Goal: Transaction & Acquisition: Purchase product/service

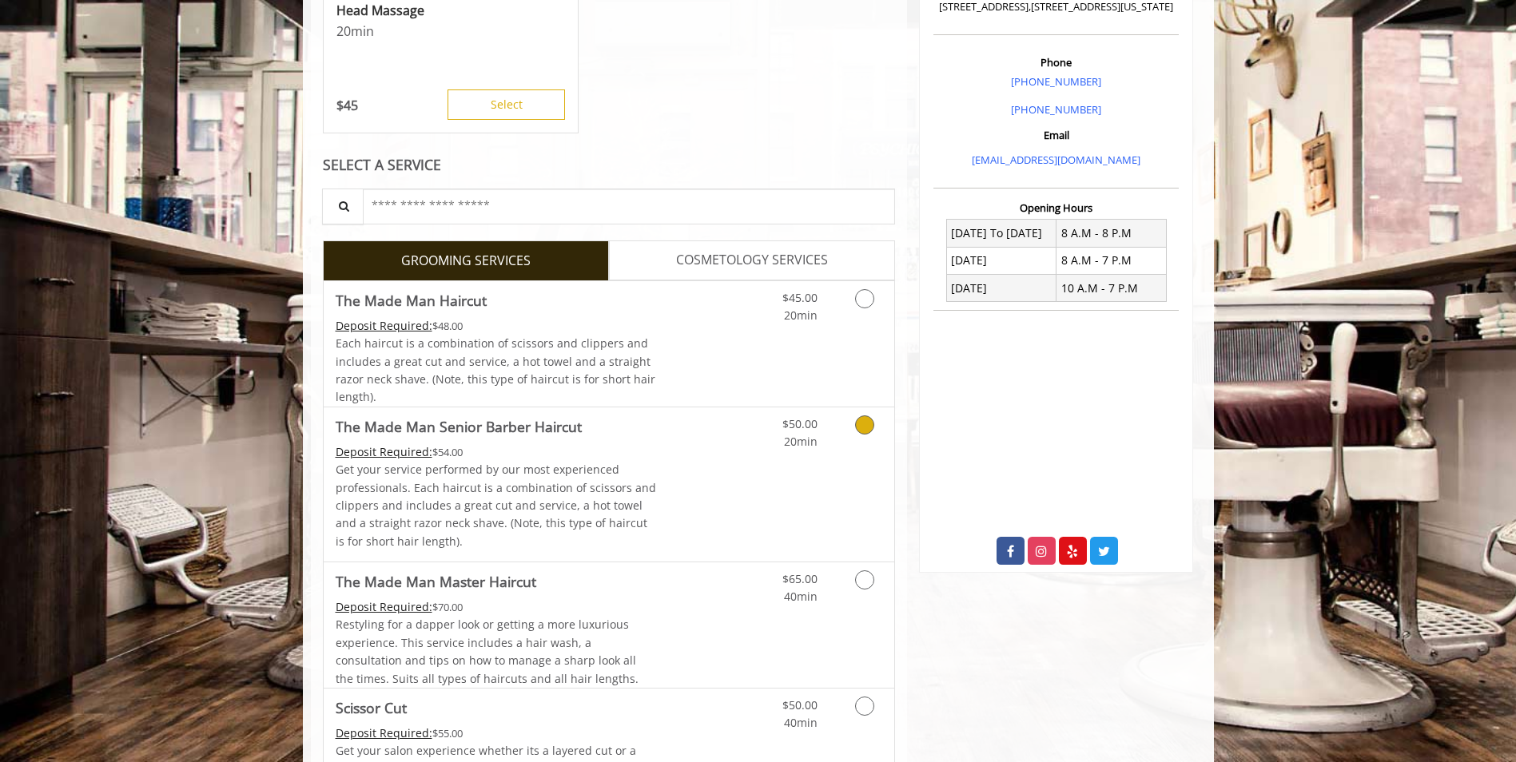
scroll to position [404, 0]
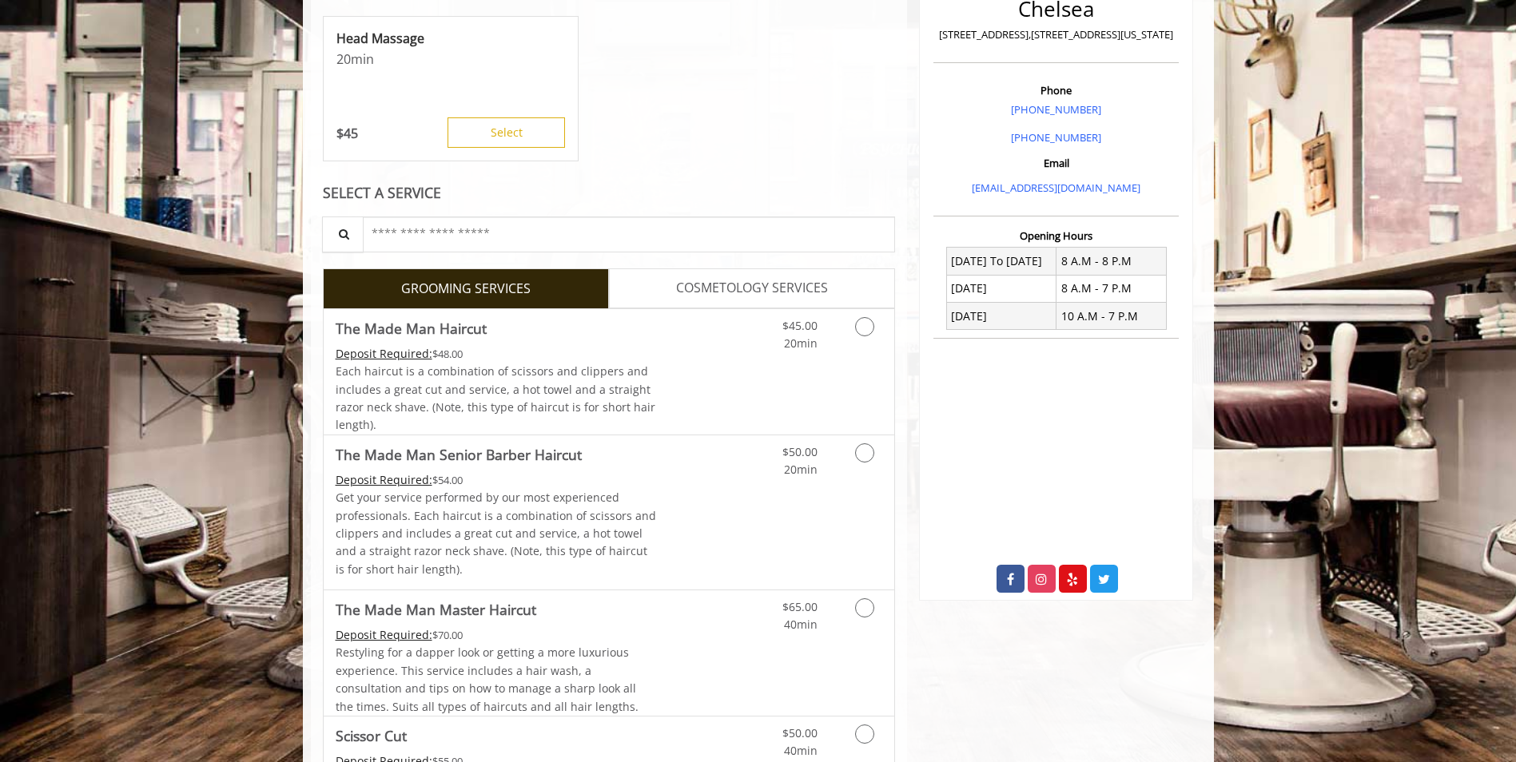
click at [711, 294] on span "COSMETOLOGY SERVICES" at bounding box center [752, 288] width 152 height 21
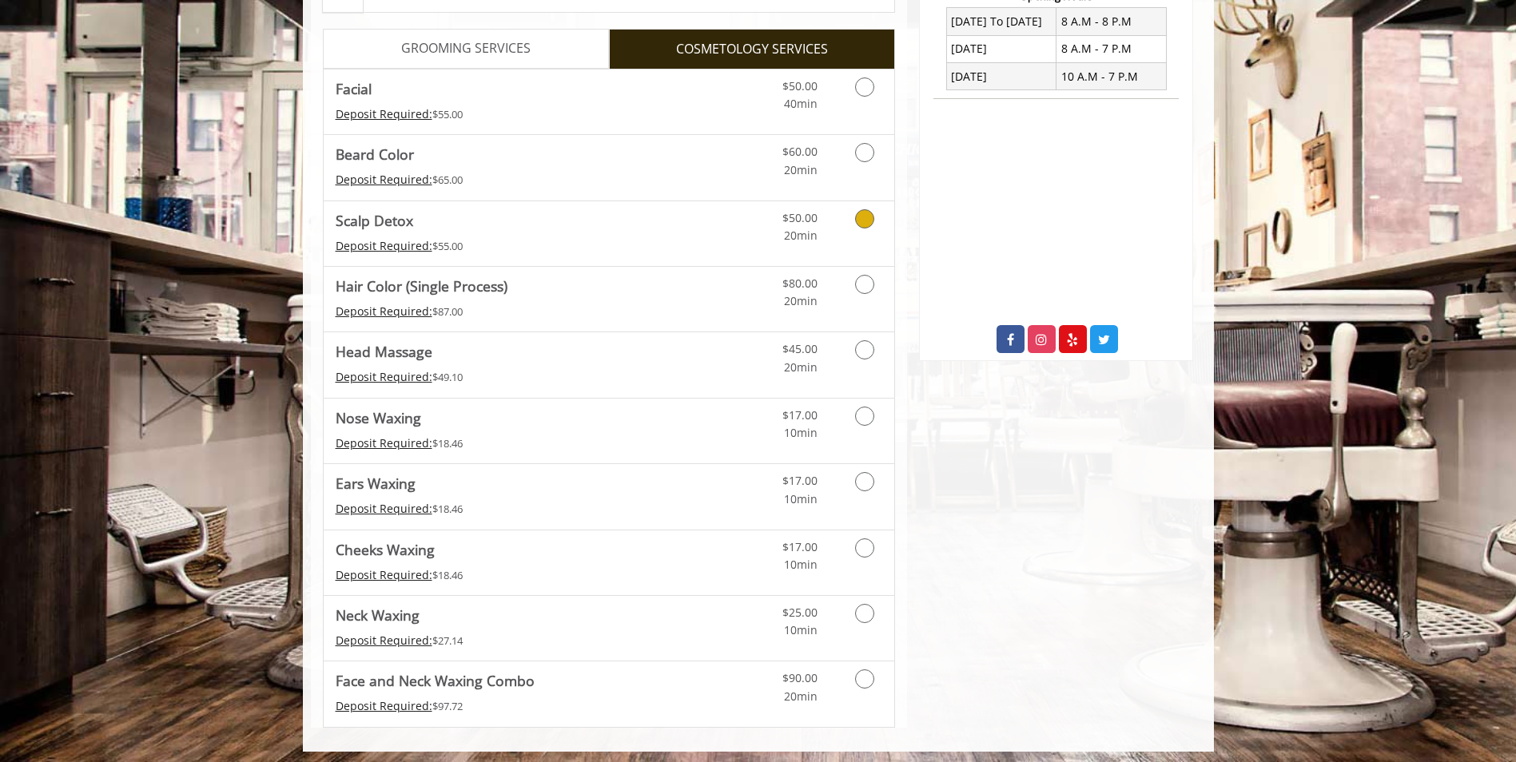
scroll to position [650, 0]
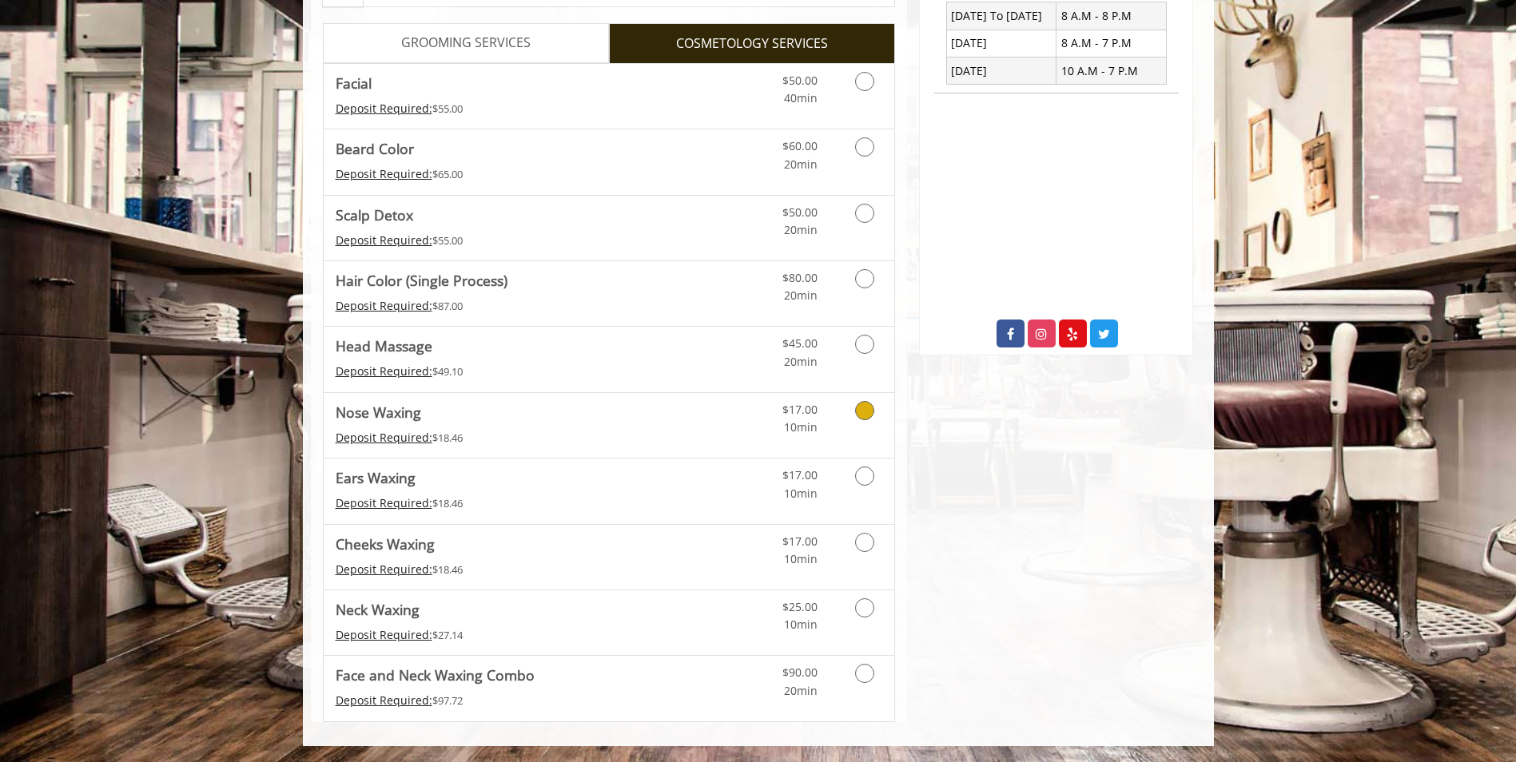
click at [863, 416] on icon "Cosmetology services" at bounding box center [864, 410] width 19 height 19
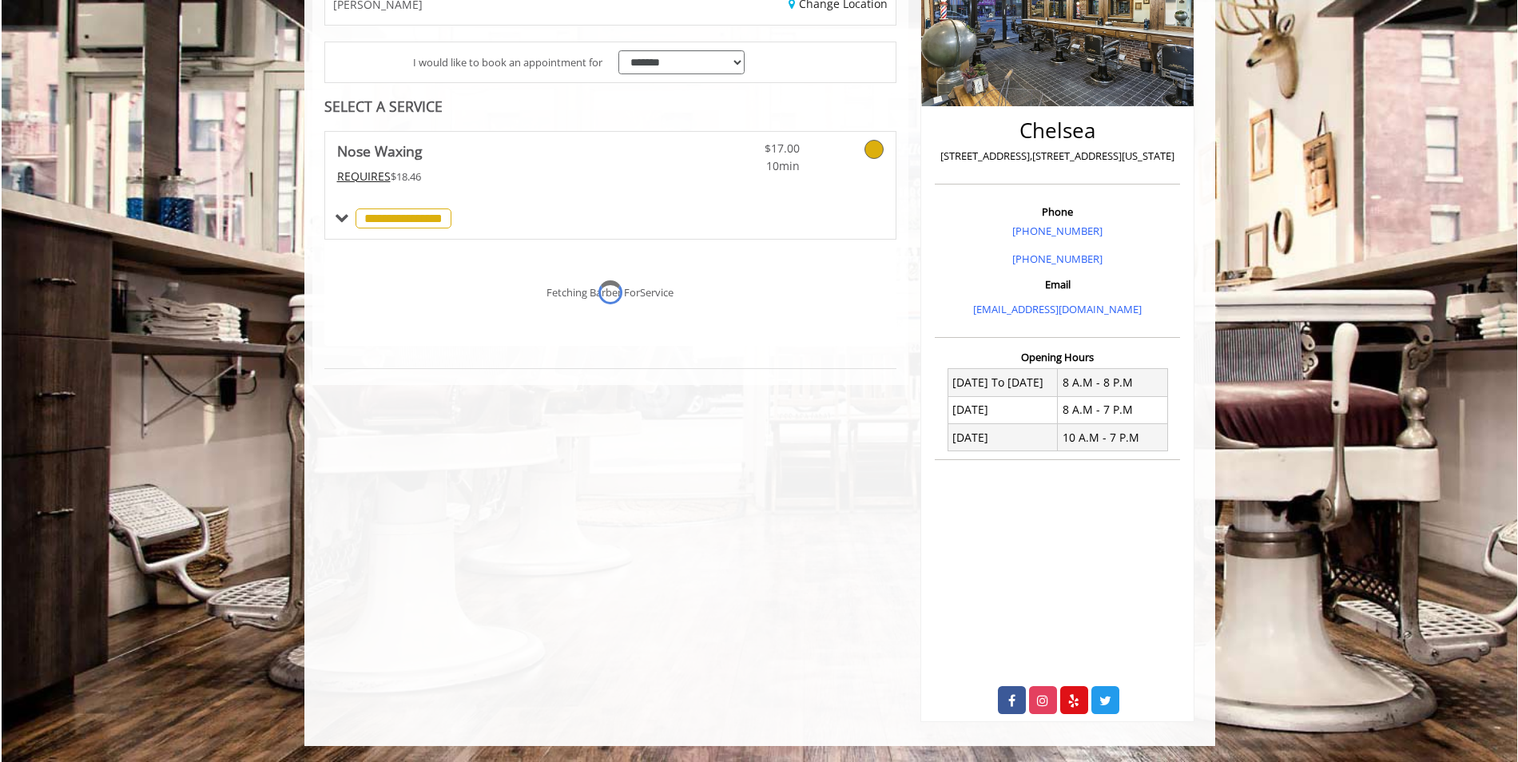
scroll to position [283, 0]
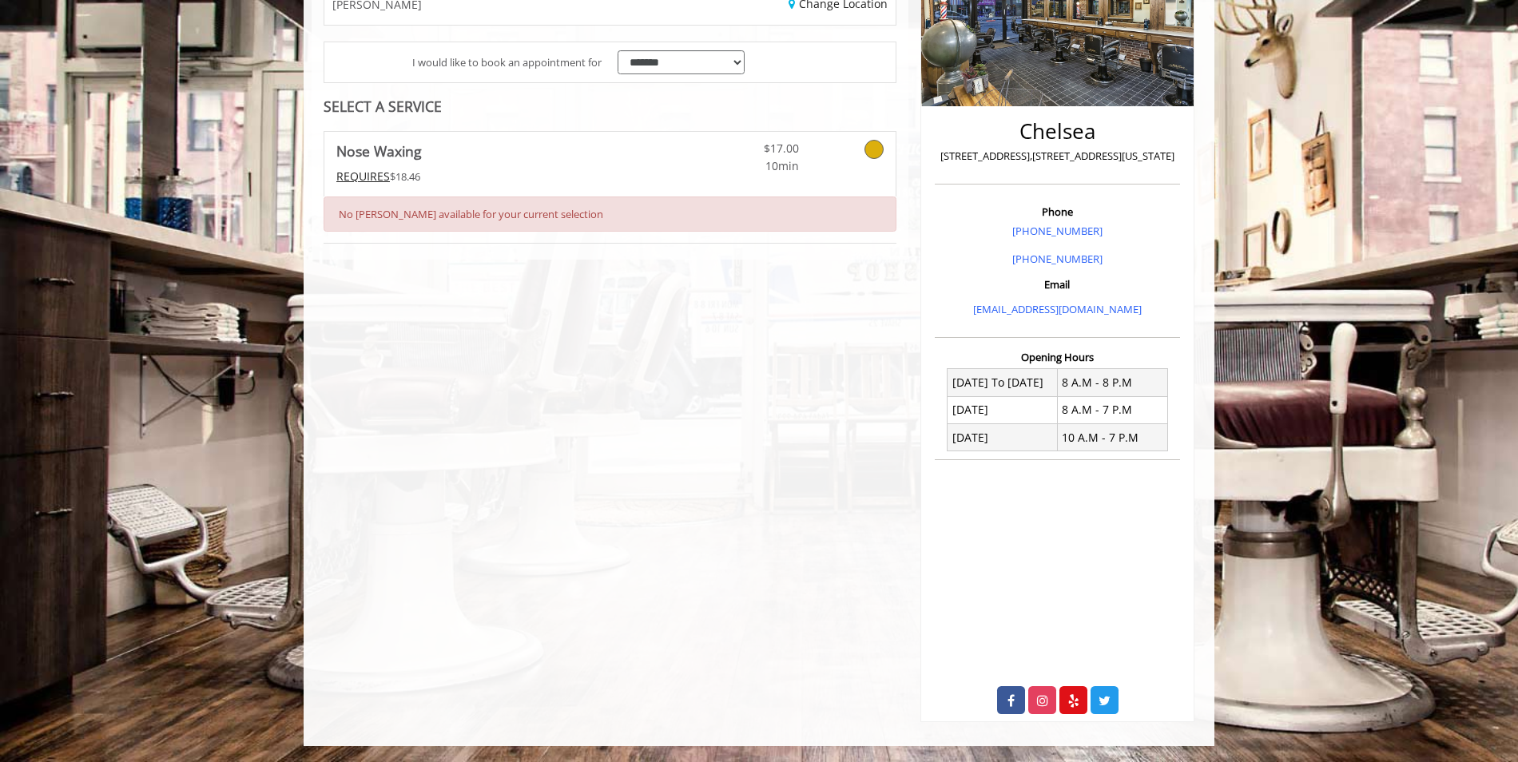
click at [873, 149] on icon at bounding box center [874, 149] width 19 height 19
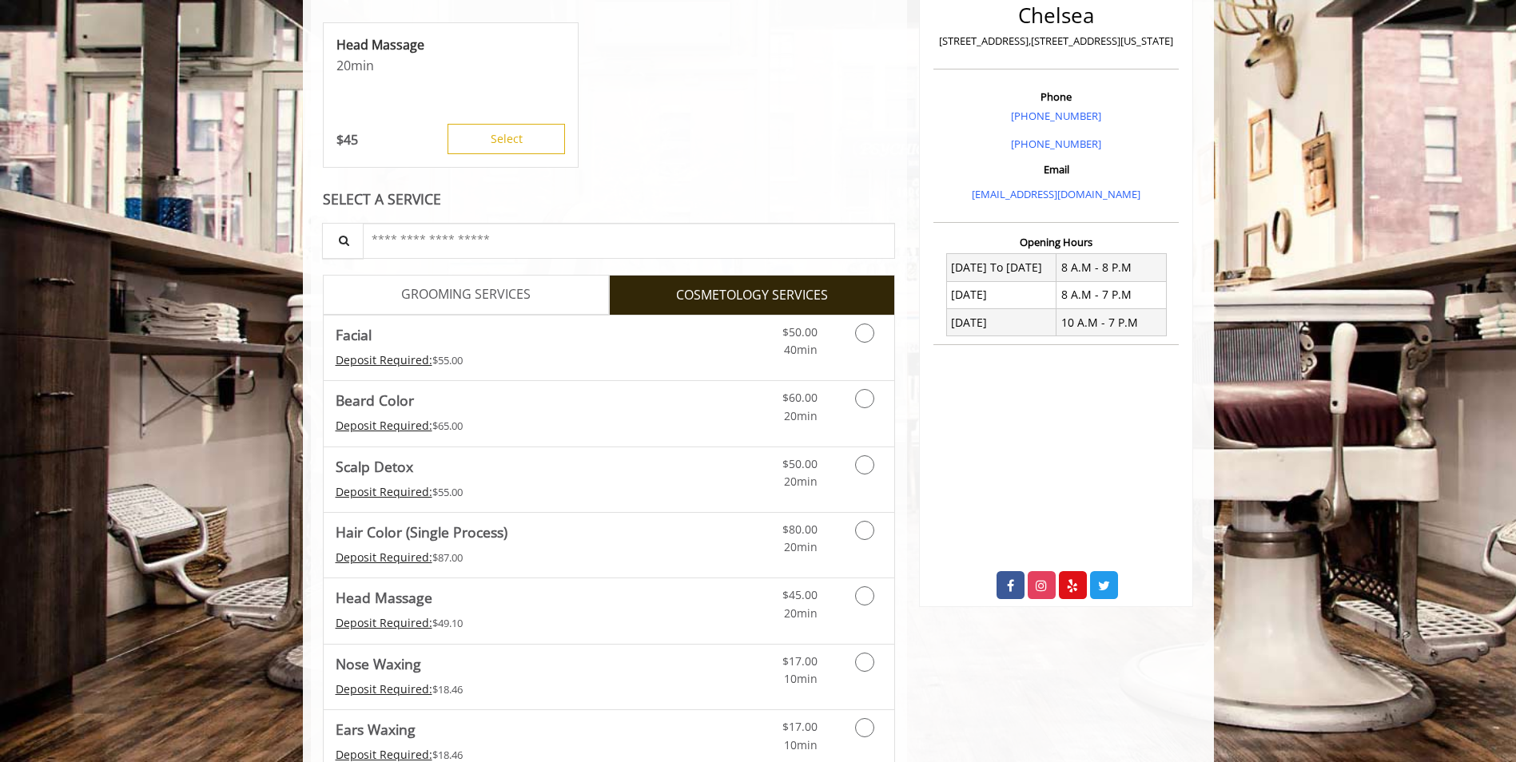
scroll to position [400, 0]
click at [531, 286] on link "GROOMING SERVICES" at bounding box center [466, 293] width 286 height 40
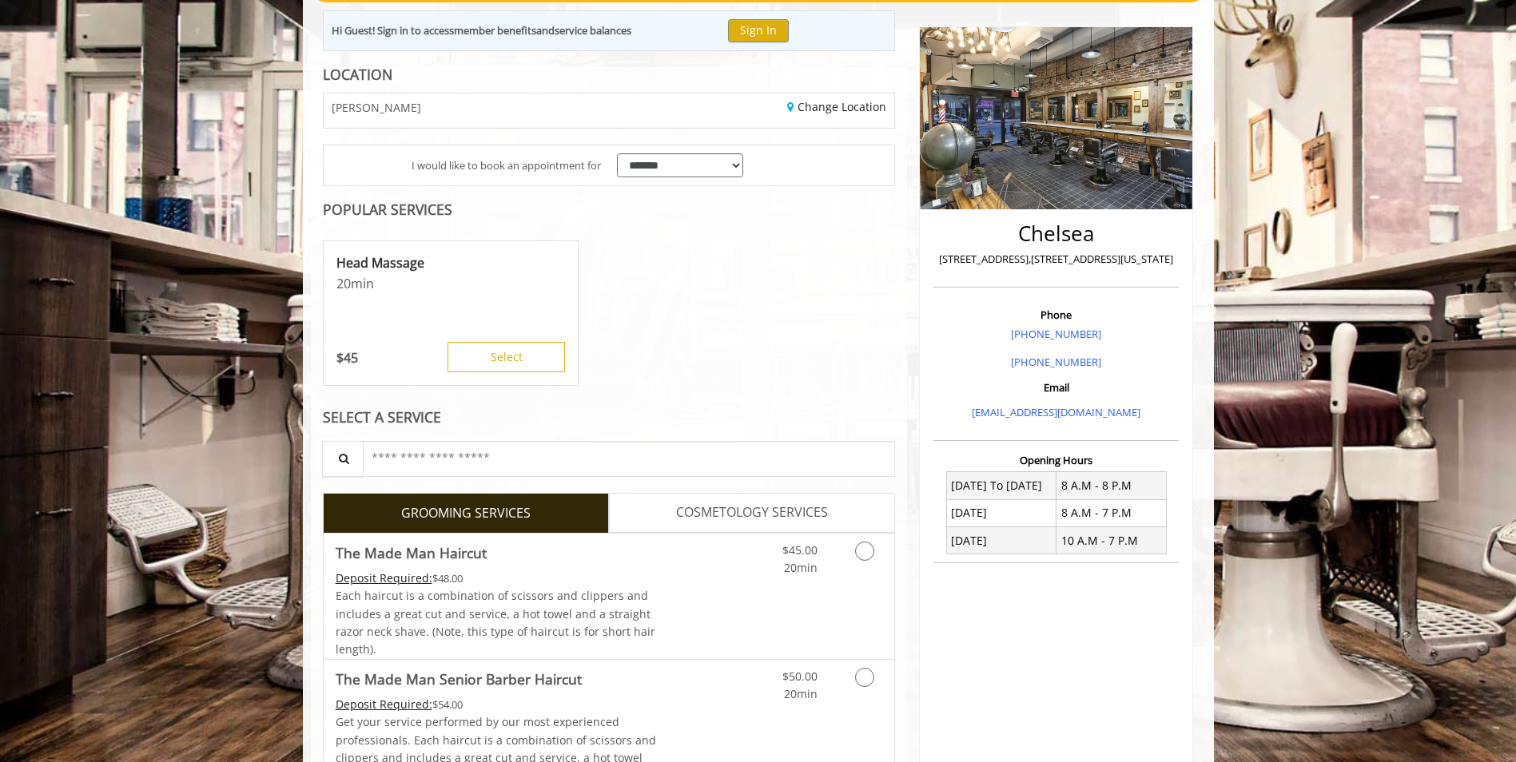
scroll to position [208, 0]
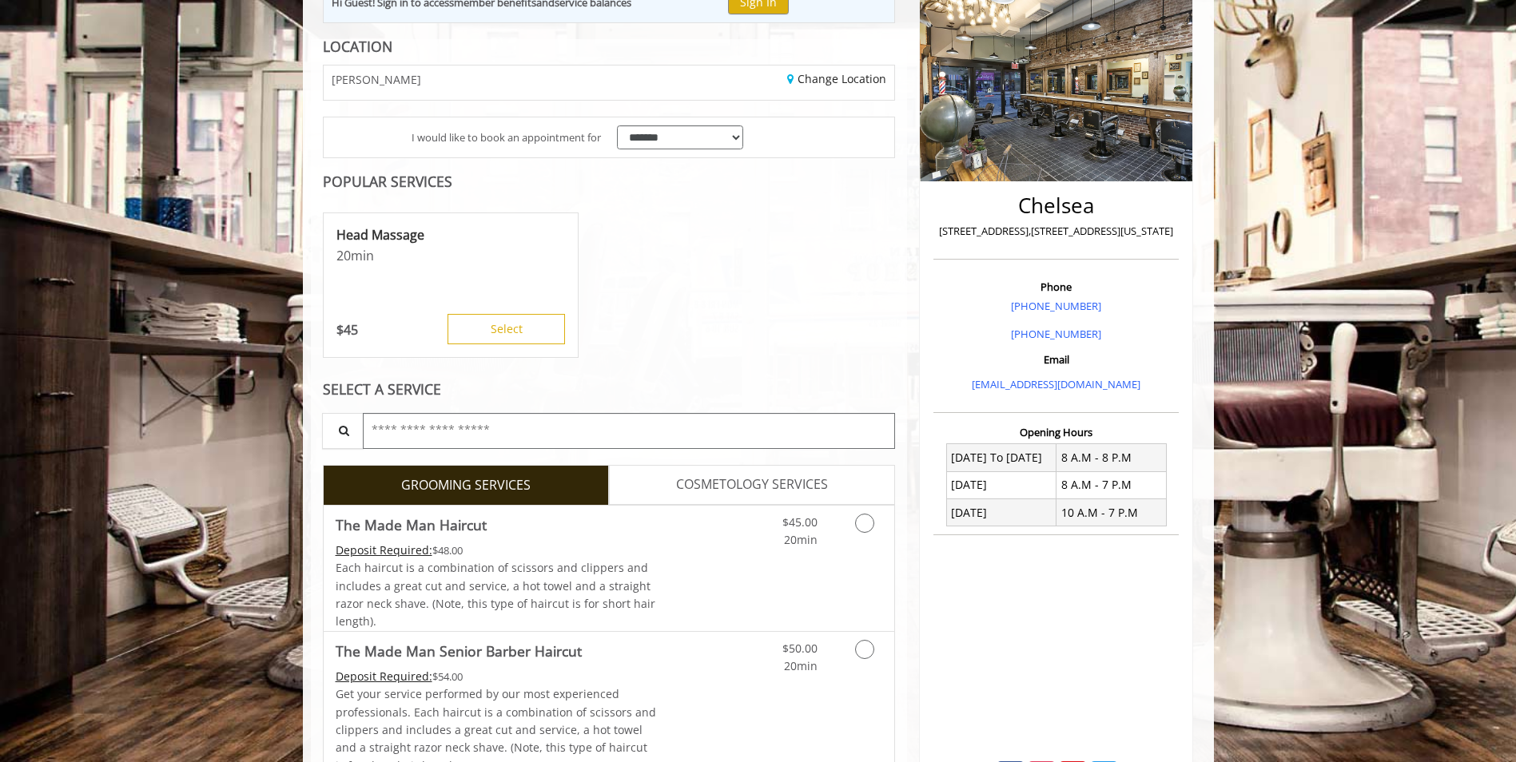
click at [518, 426] on input "text" at bounding box center [629, 431] width 533 height 36
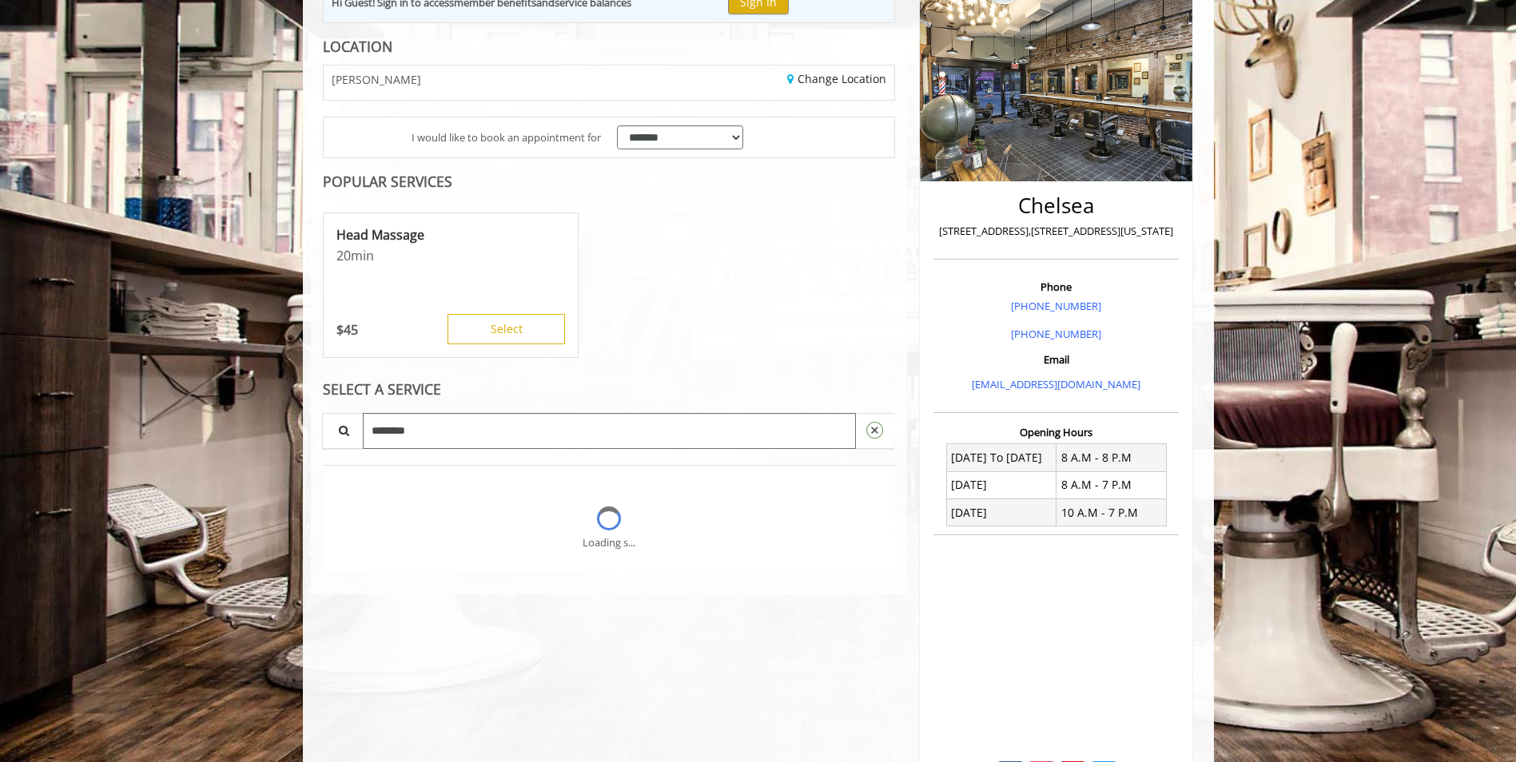
type input "********"
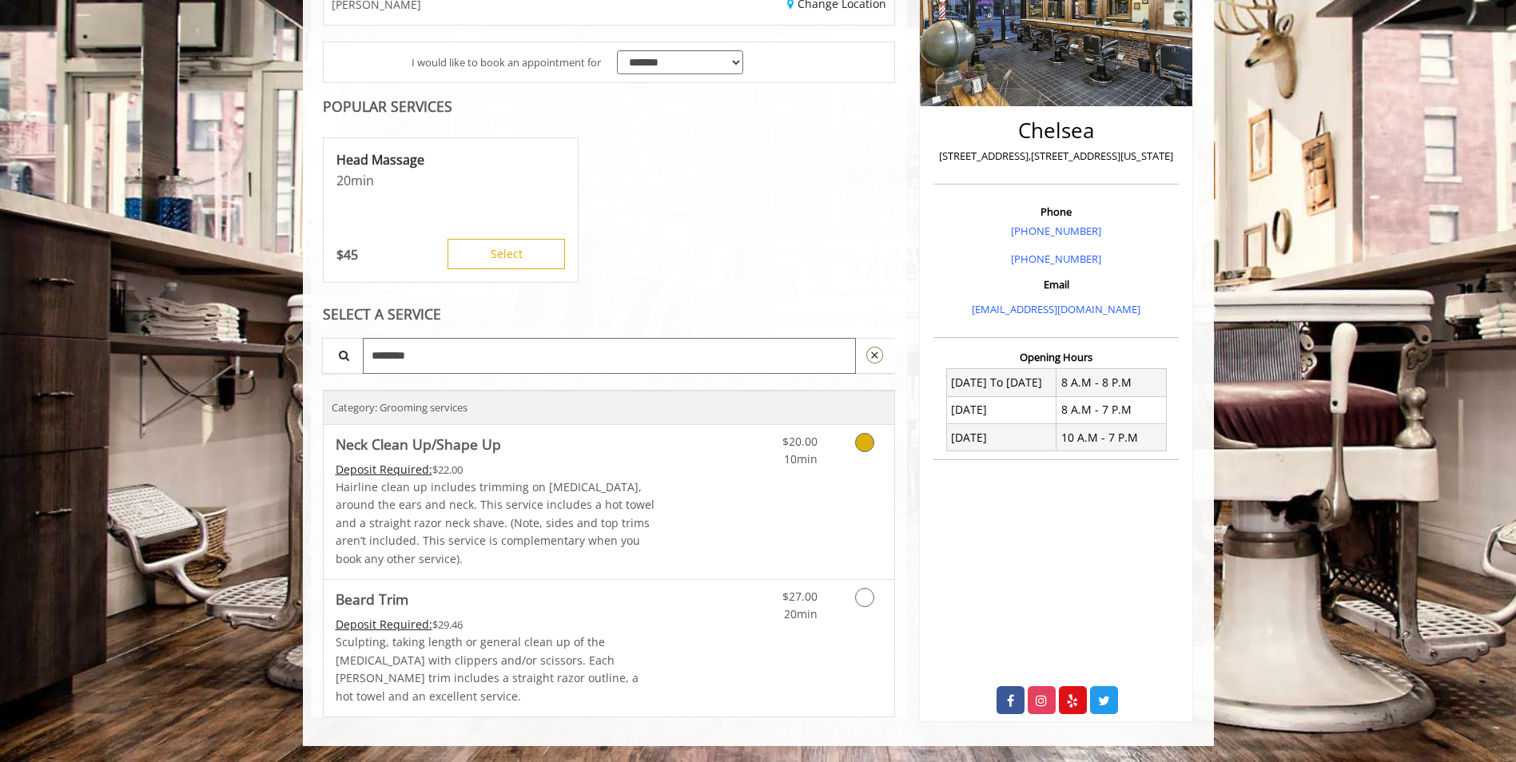
scroll to position [0, 0]
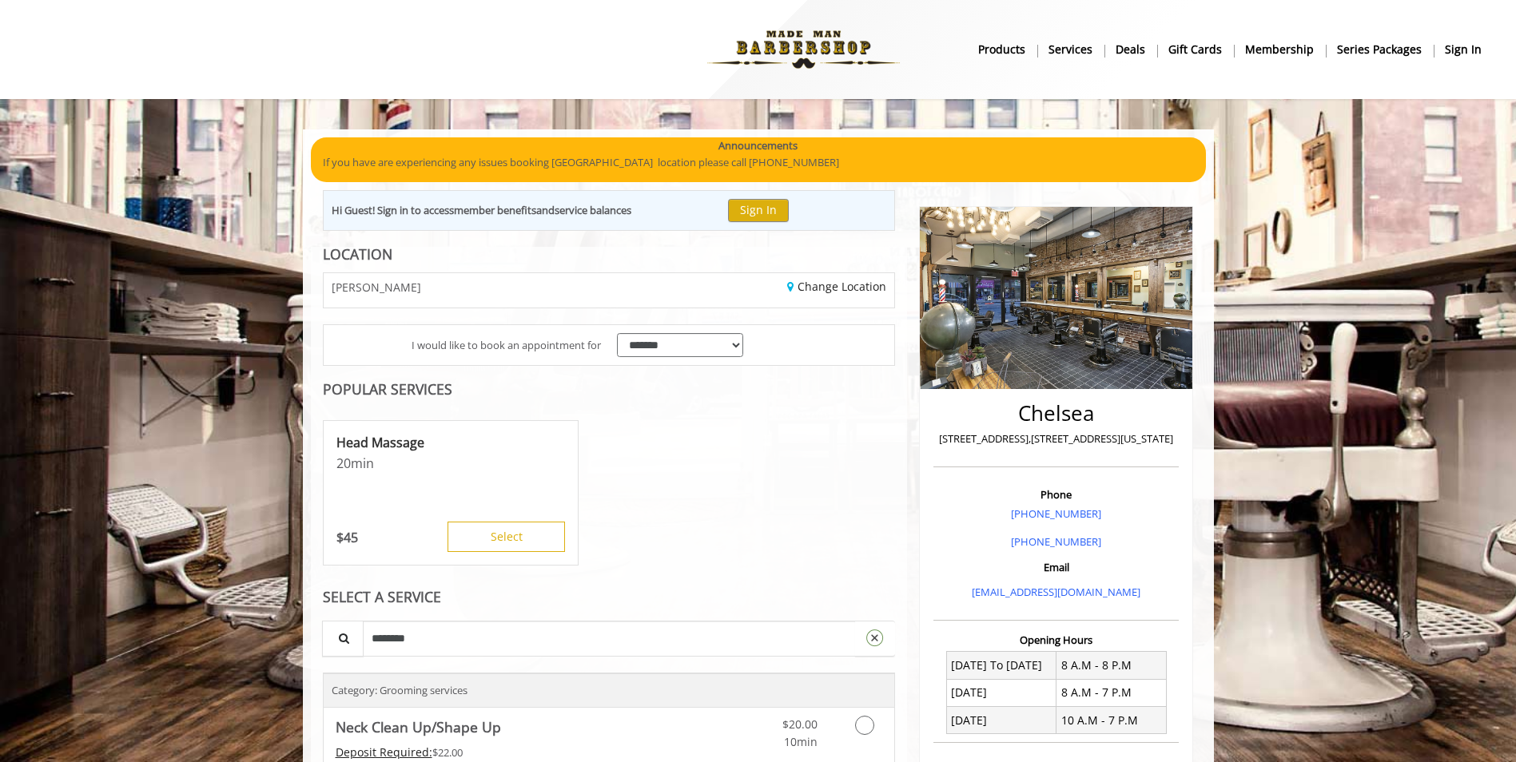
click at [1079, 49] on b "Services" at bounding box center [1070, 50] width 44 height 18
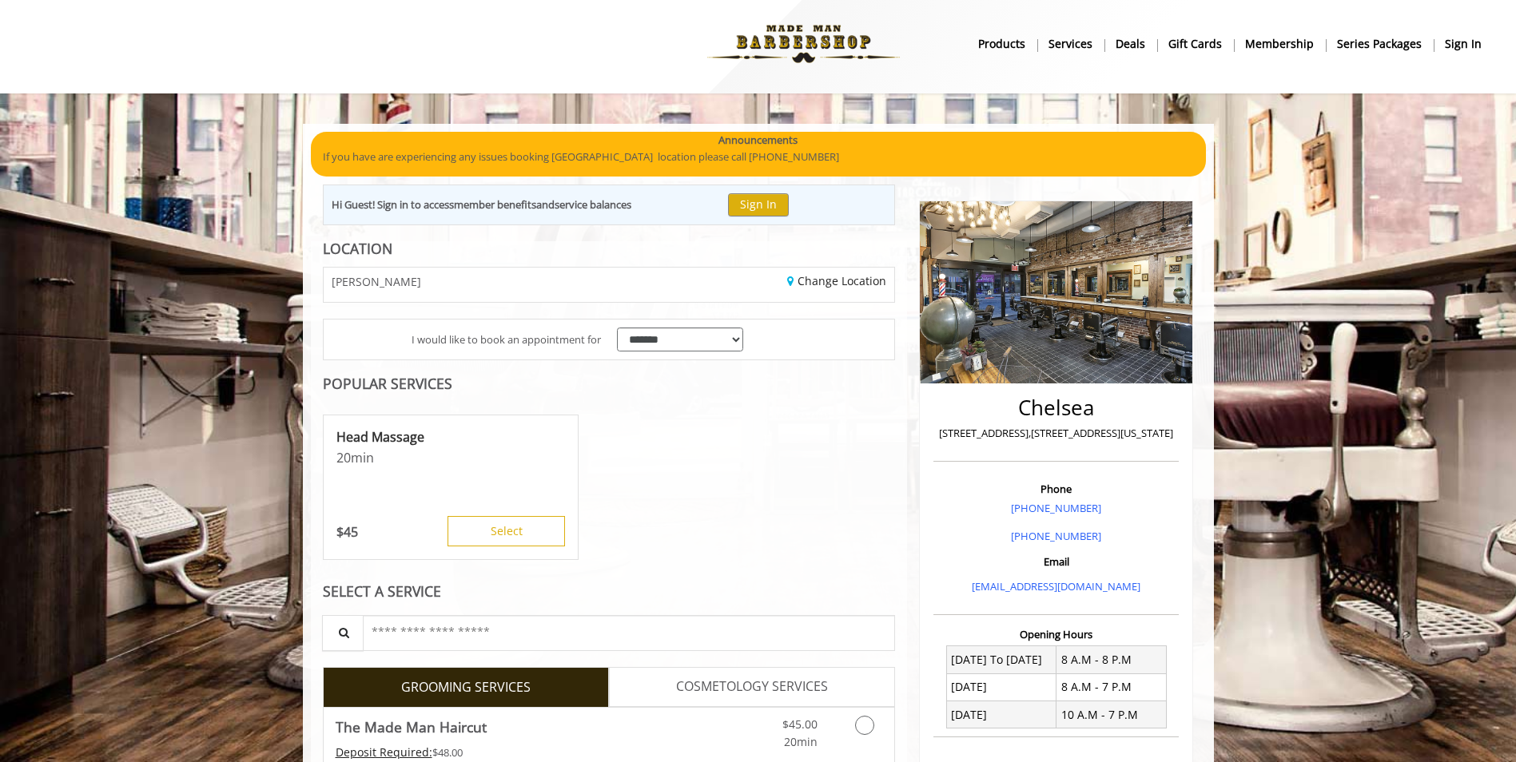
scroll to position [5, 0]
click at [1145, 44] on b "Deals" at bounding box center [1130, 45] width 30 height 18
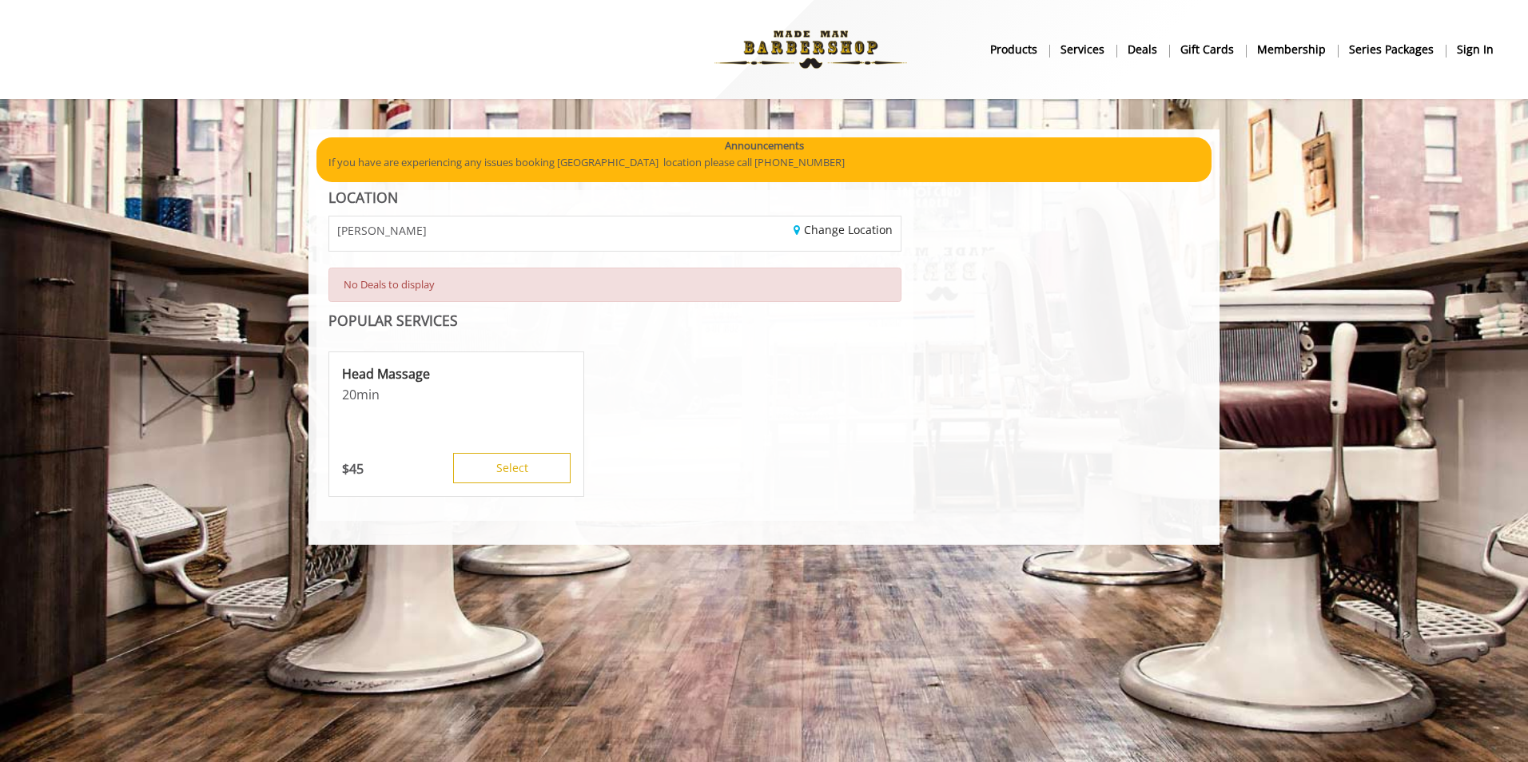
click at [1282, 49] on b "Membership" at bounding box center [1291, 50] width 69 height 18
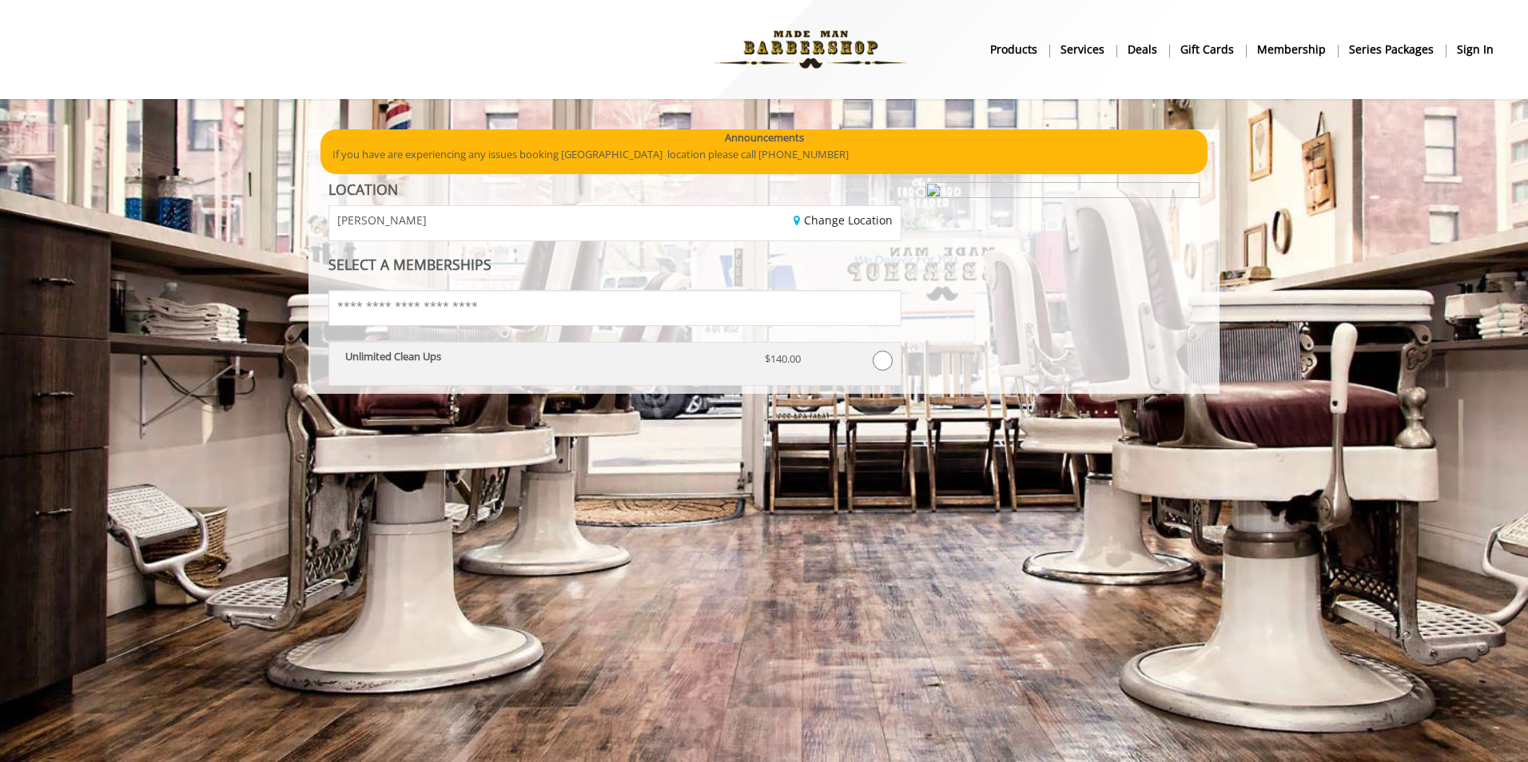
click at [881, 360] on span at bounding box center [883, 361] width 20 height 20
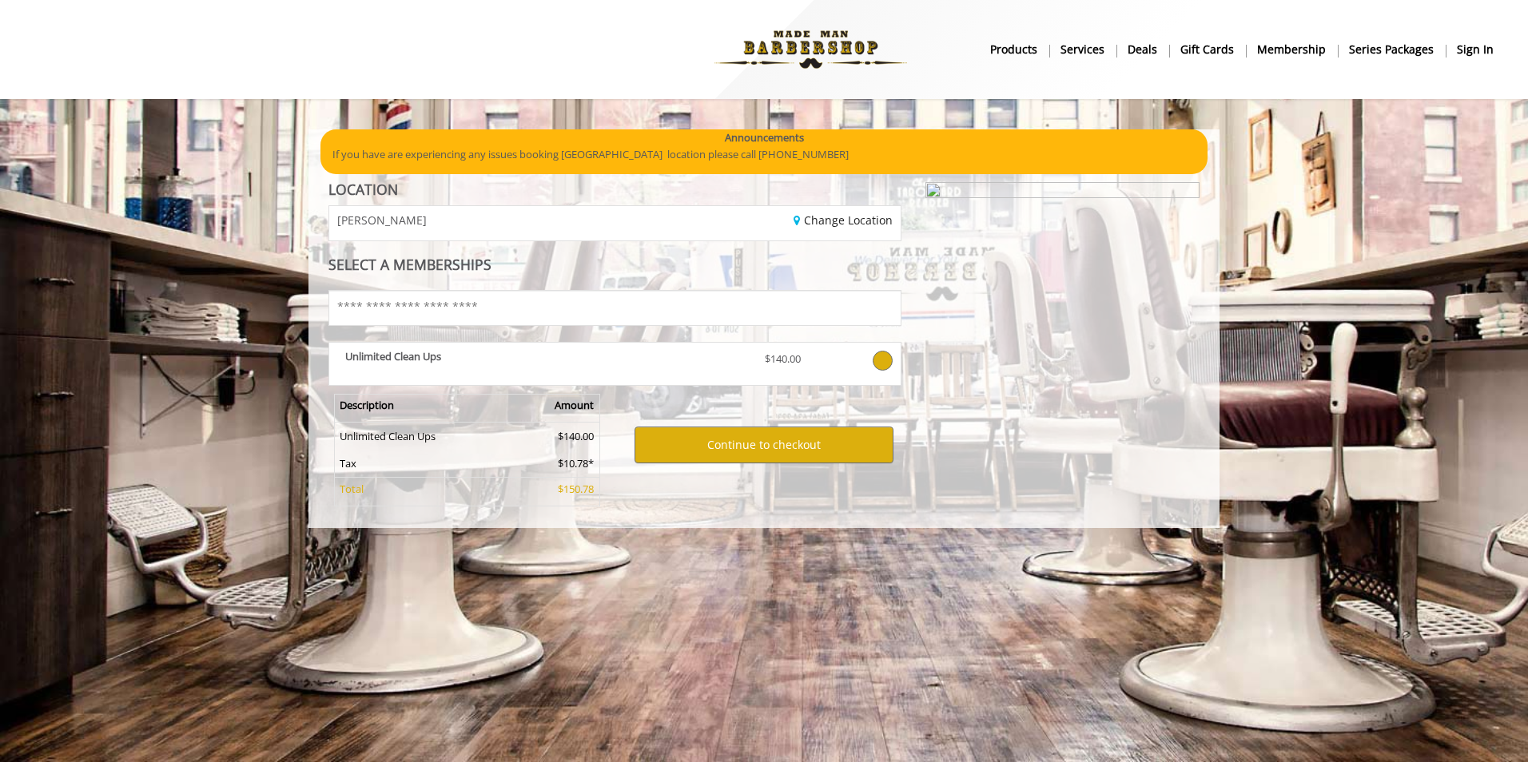
click at [1040, 342] on div at bounding box center [1062, 343] width 298 height 322
click at [882, 359] on span at bounding box center [883, 361] width 20 height 20
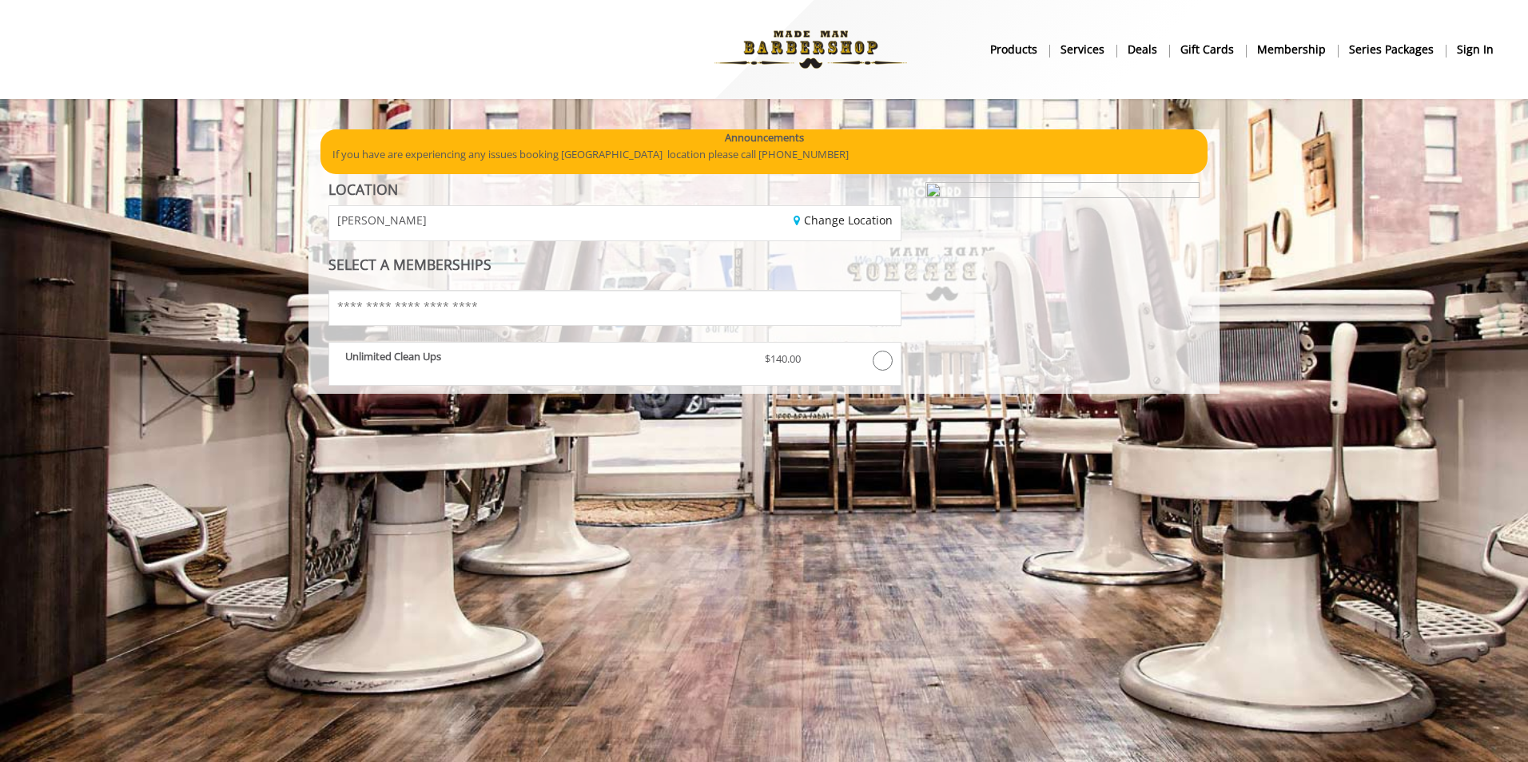
click at [1398, 52] on b "Series packages" at bounding box center [1391, 50] width 85 height 18
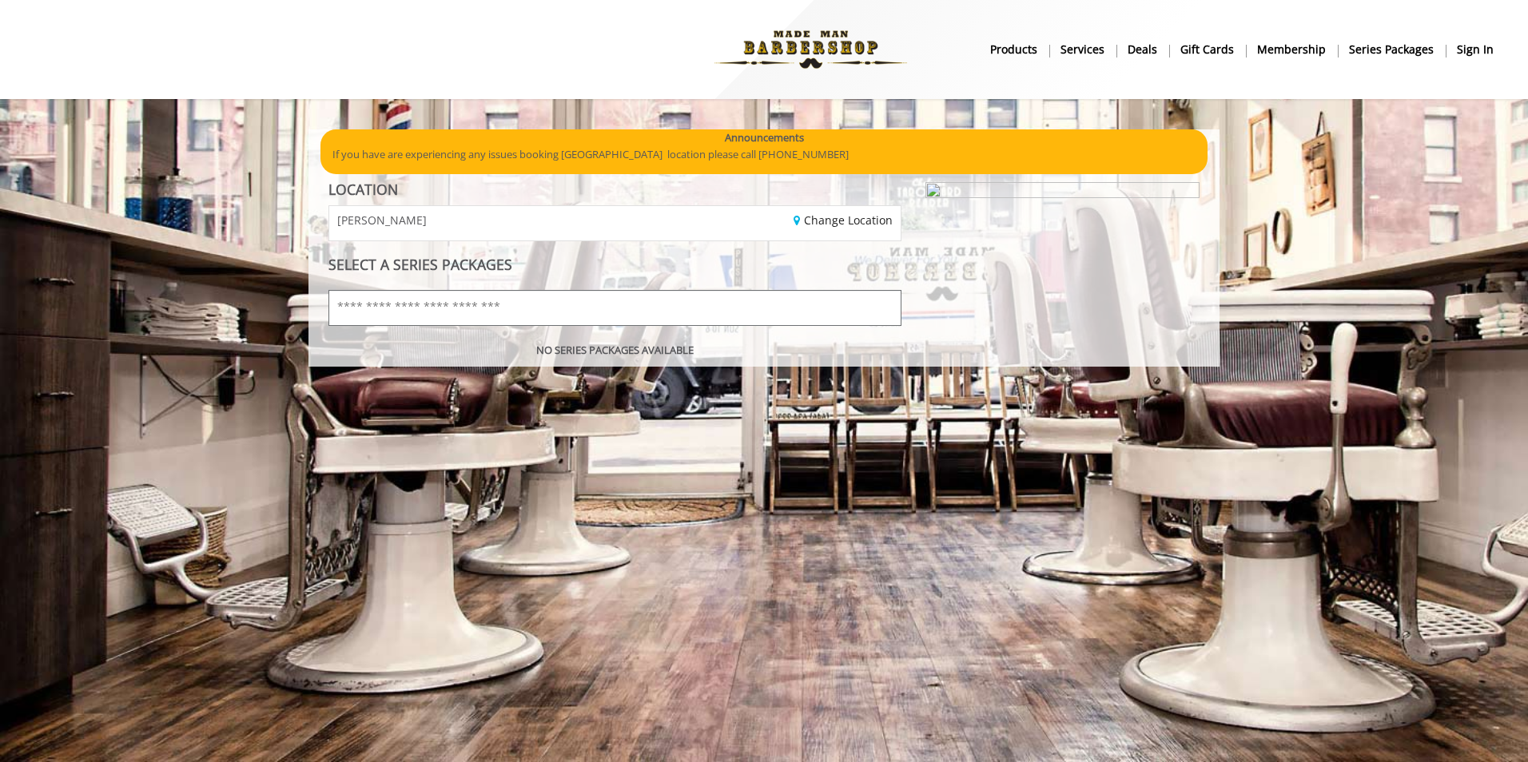
click at [690, 310] on input "text" at bounding box center [614, 308] width 573 height 36
click at [1292, 53] on b "Membership" at bounding box center [1291, 50] width 69 height 18
